Goal: Leave review/rating

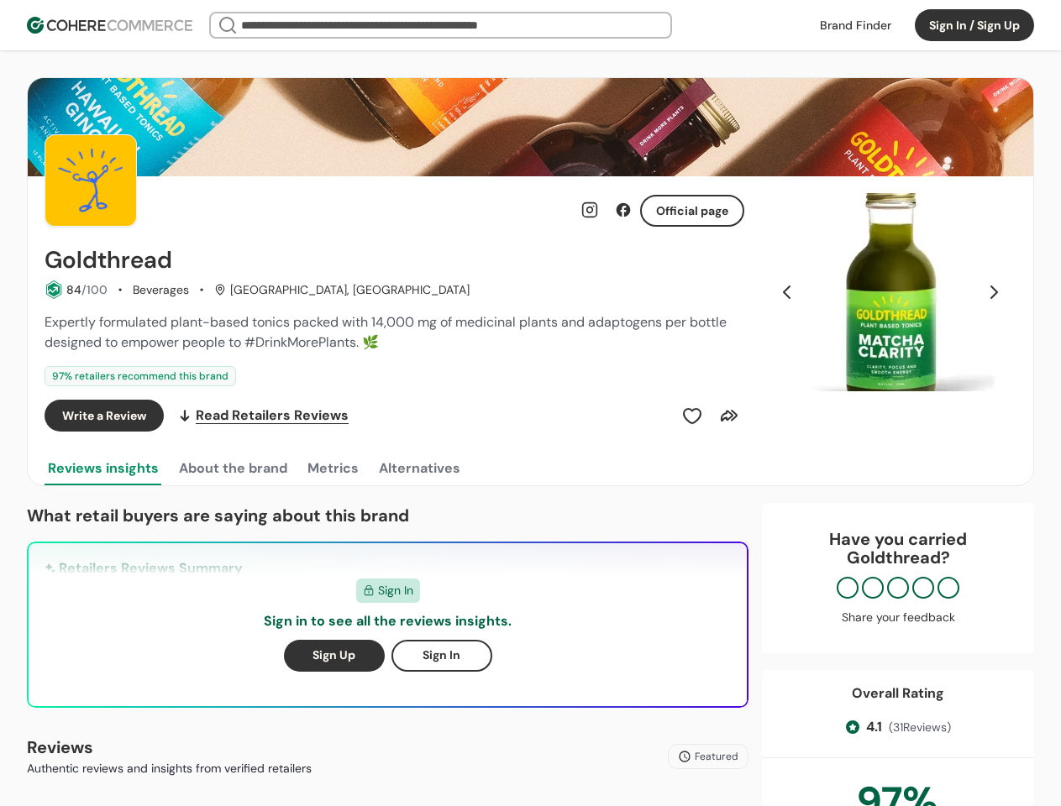
click at [530, 403] on div "Write a Review Read Retailers Reviews" at bounding box center [395, 416] width 700 height 32
click at [975, 25] on button "Sign In / Sign Up" at bounding box center [974, 25] width 119 height 32
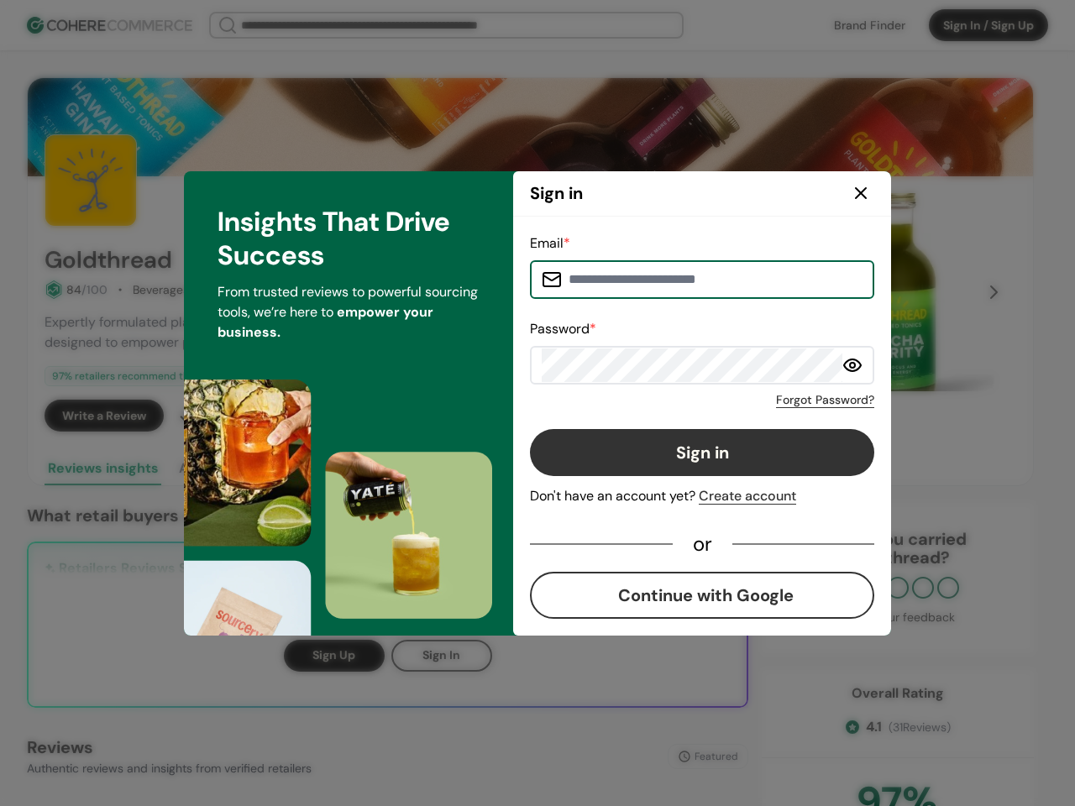
click at [692, 416] on div "Email * Password * Forgot Password? Sign in Don't have an account yet? Create a…" at bounding box center [702, 427] width 344 height 386
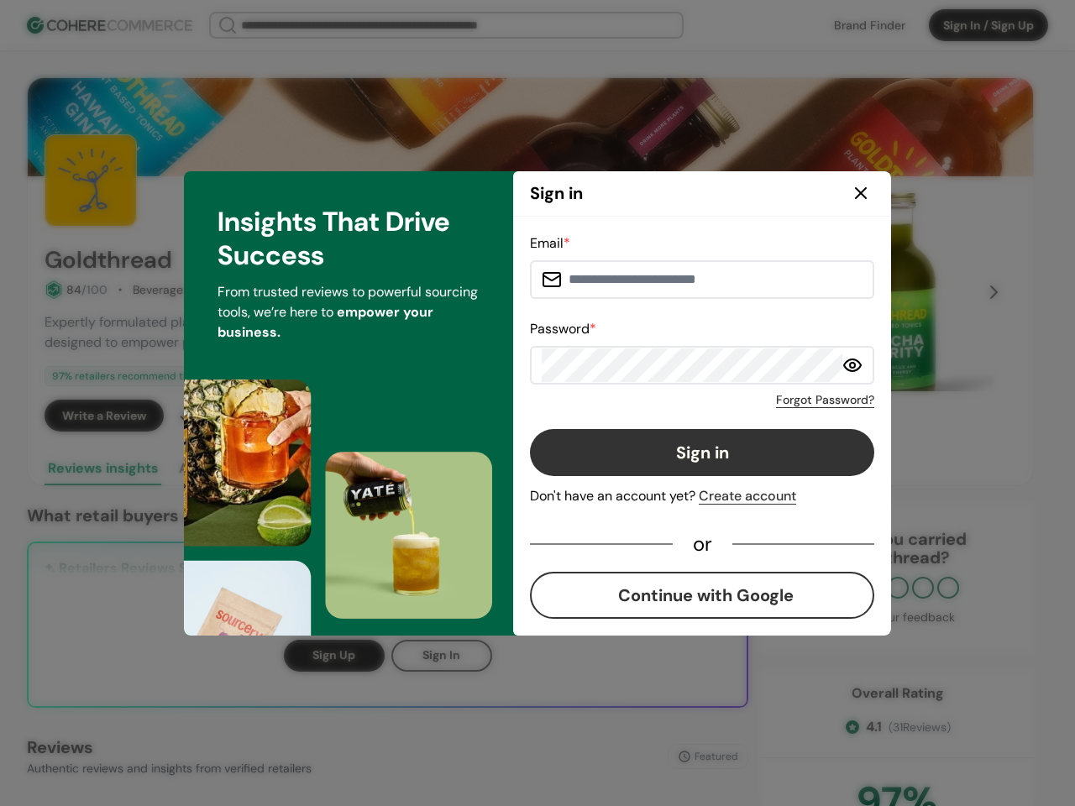
click at [729, 416] on div "Email * Password * Forgot Password? Sign in Don't have an account yet? Create a…" at bounding box center [702, 427] width 344 height 386
click at [232, 469] on div "Insights That Drive Success From trusted reviews to powerful sourcing tools, we…" at bounding box center [348, 403] width 329 height 465
click at [332, 469] on div "Insights That Drive Success From trusted reviews to powerful sourcing tools, we…" at bounding box center [348, 403] width 329 height 465
click at [418, 469] on div "Insights That Drive Success From trusted reviews to powerful sourcing tools, we…" at bounding box center [348, 403] width 329 height 465
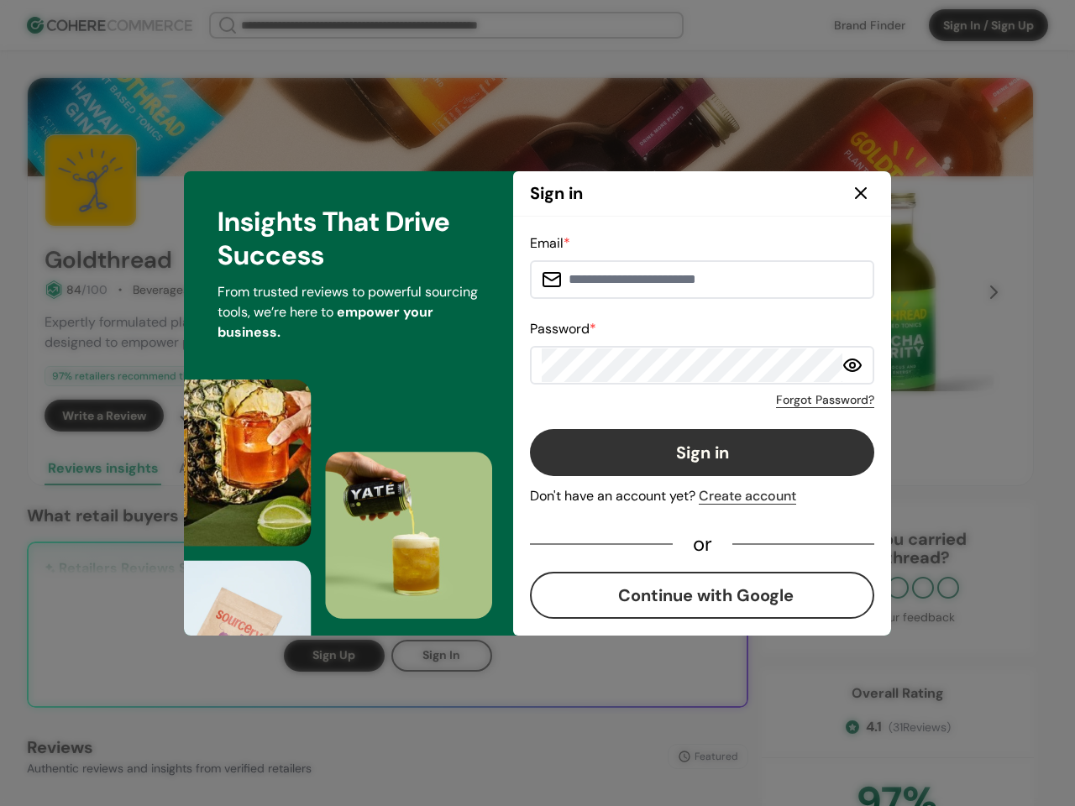
click at [890, 292] on div "Email * Password * Forgot Password? Sign in Don't have an account yet? Create a…" at bounding box center [702, 426] width 378 height 419
